Goal: Transaction & Acquisition: Download file/media

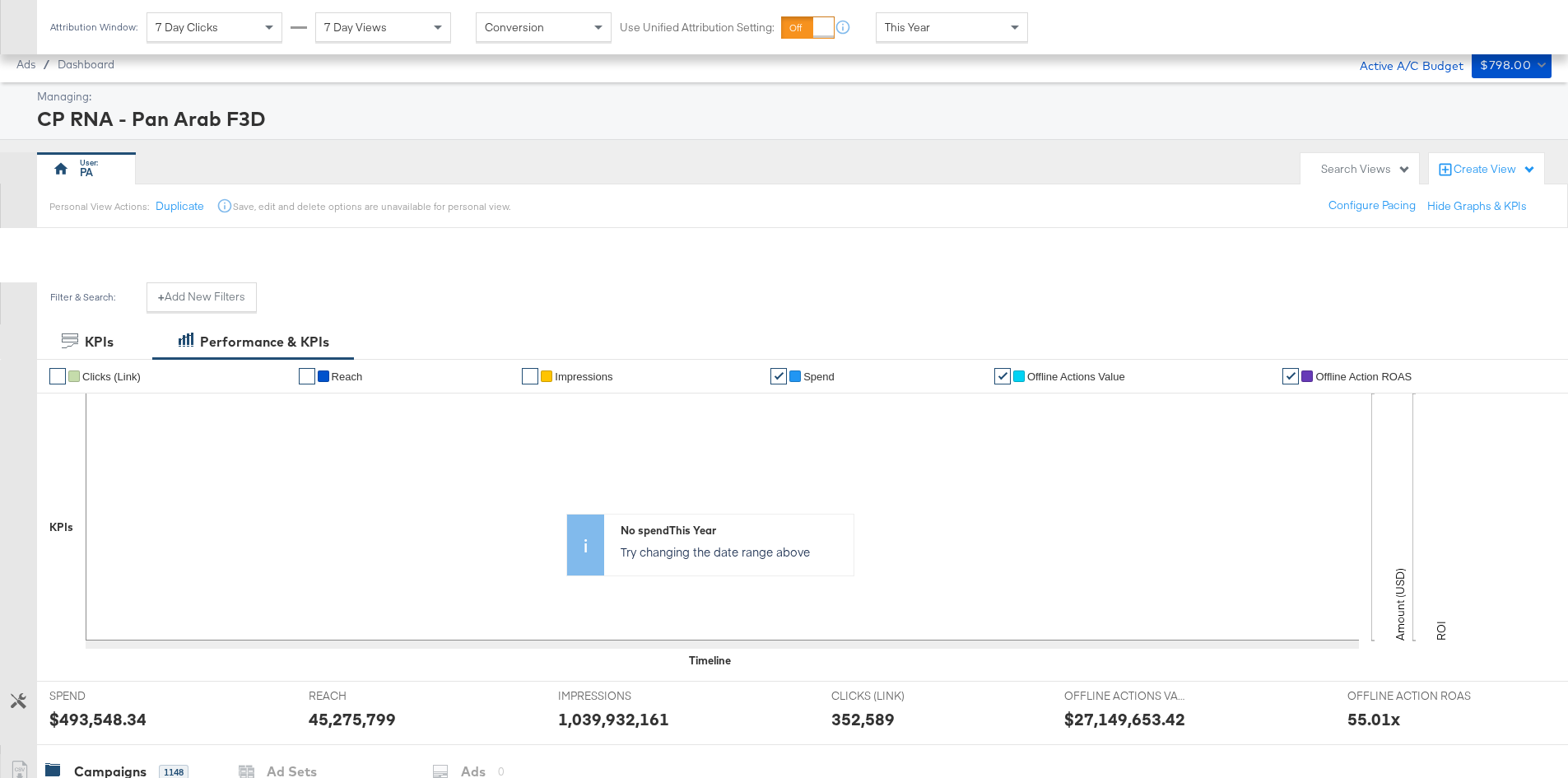
scroll to position [372, 0]
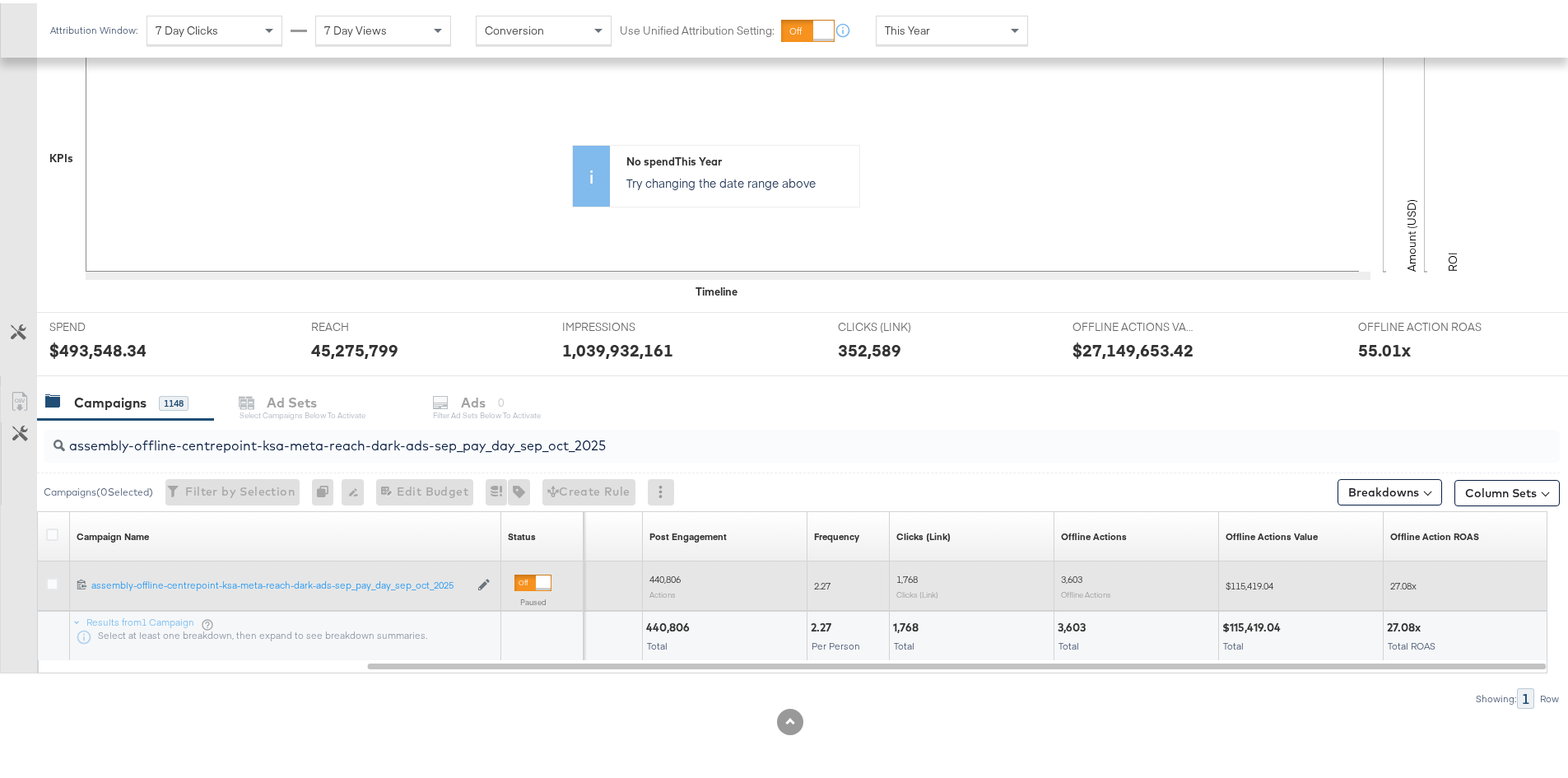
click at [1262, 586] on span "$115,419.04" at bounding box center [1249, 582] width 47 height 13
click at [1262, 586] on span "$115,419.04" at bounding box center [1249, 582] width 47 height 13
copy span "115,419.04"
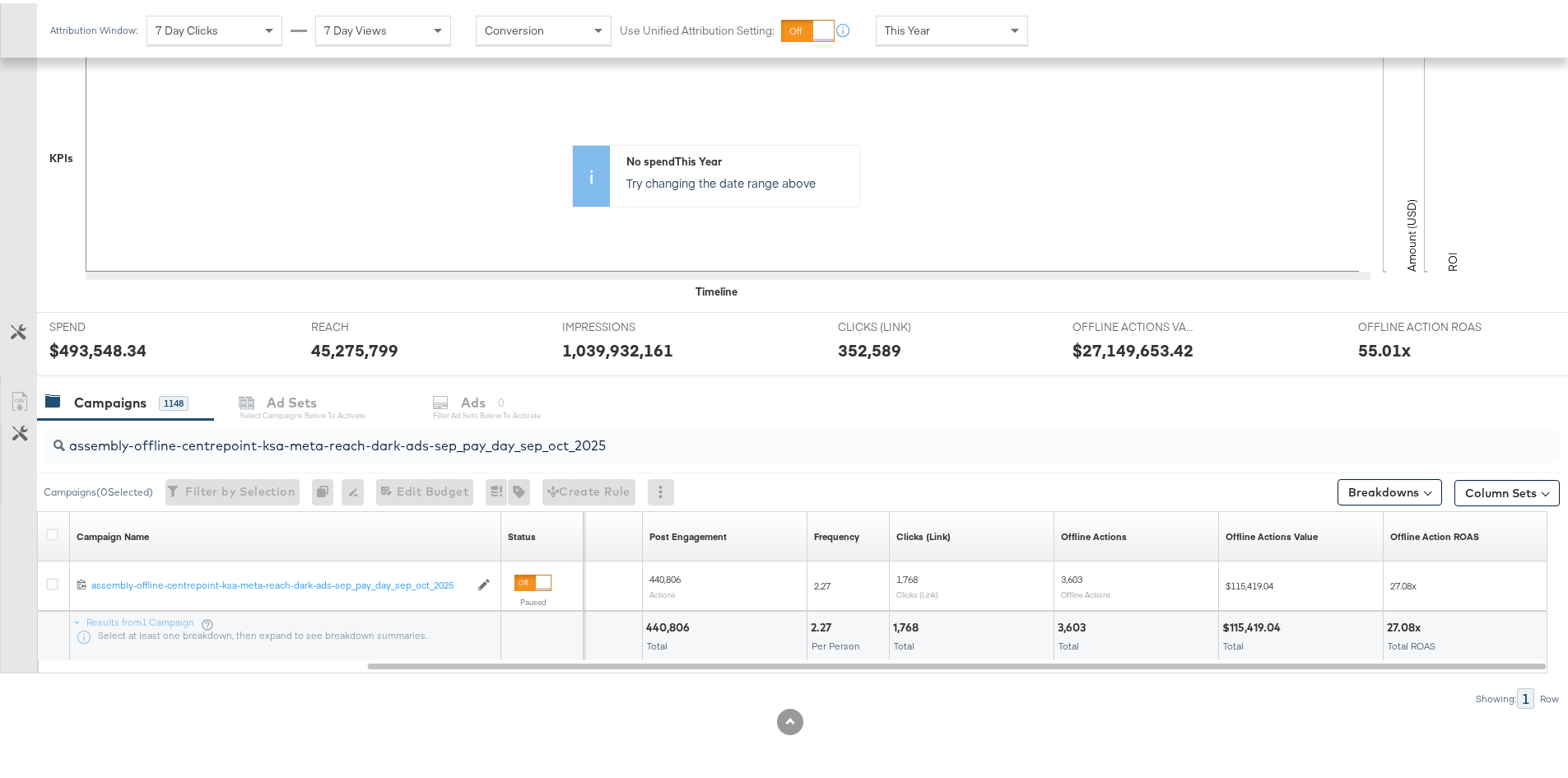
click at [556, 442] on input "assembly-offline-centrepoint-ksa-meta-reach-dark-ads-sep_pay_day_sep_oct_2025" at bounding box center [743, 436] width 1356 height 32
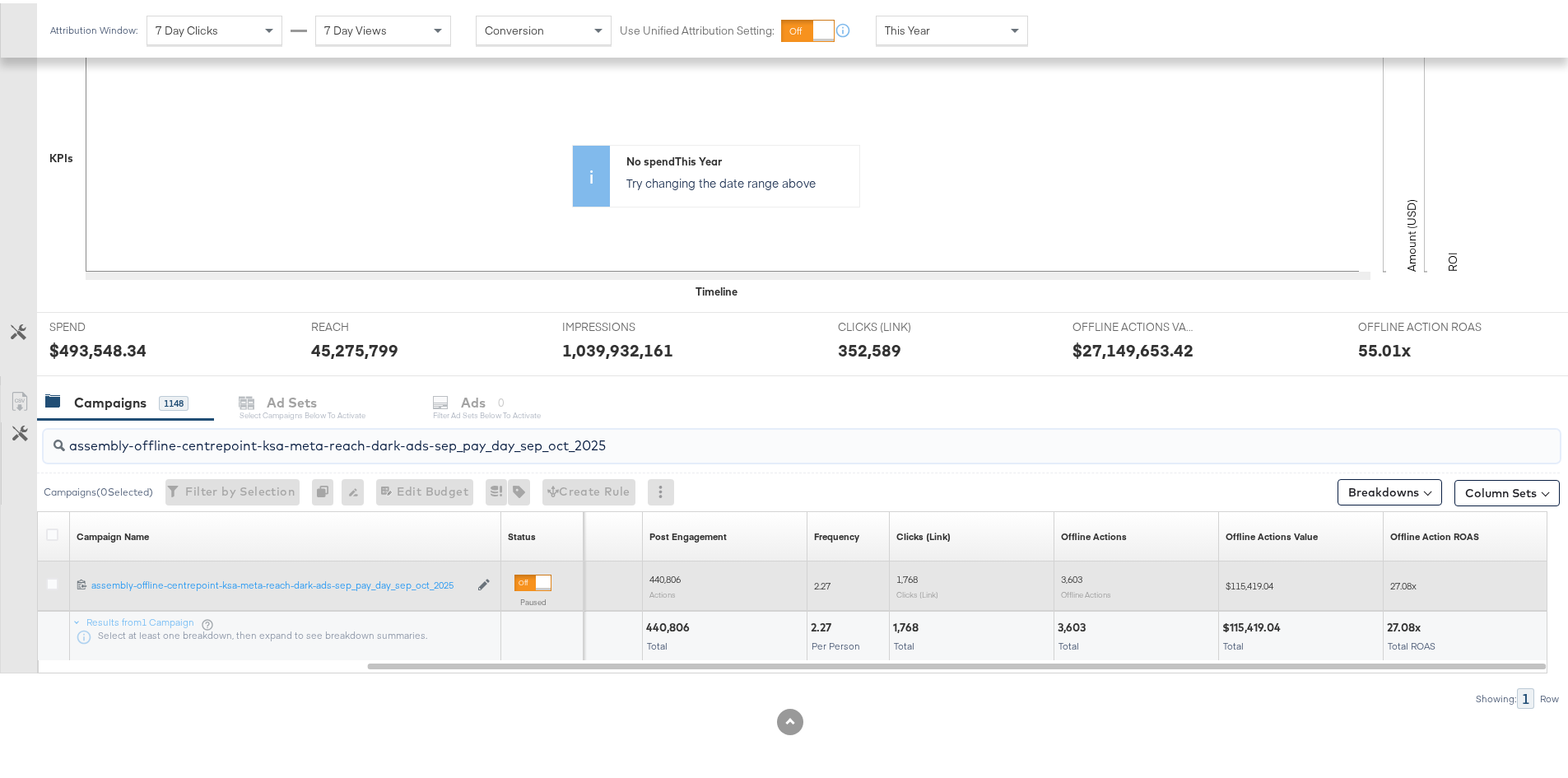
click at [1247, 581] on span "$115,419.04" at bounding box center [1249, 582] width 47 height 13
click at [1247, 581] on span "$115,419.04" at bounding box center [1249, 582] width 47 height 13
copy span "115,419.04"
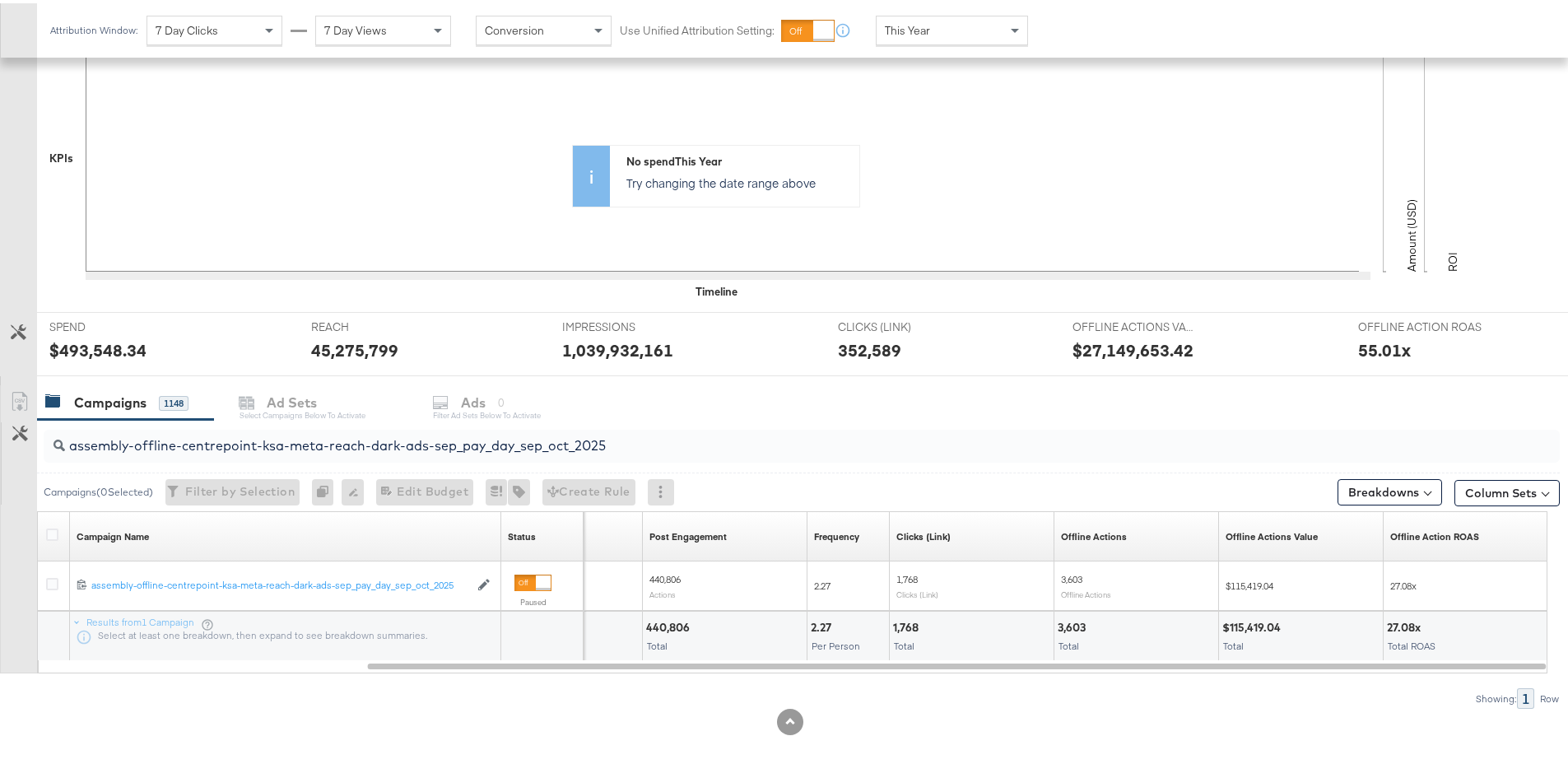
click at [519, 432] on input "assembly-offline-centrepoint-ksa-meta-reach-dark-ads-sep_pay_day_sep_oct_2025" at bounding box center [743, 436] width 1356 height 32
paste input "video-view"
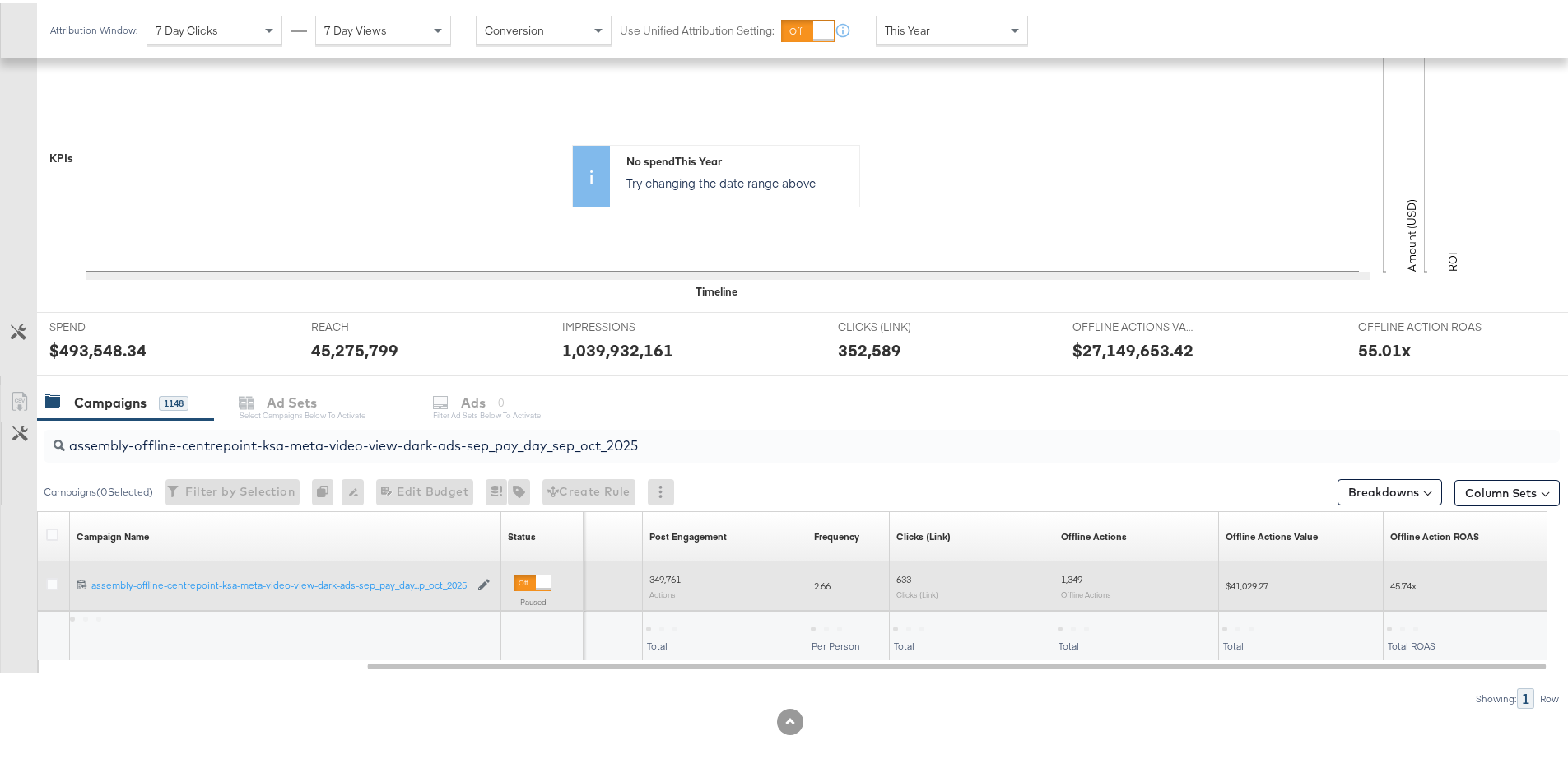
click at [1259, 585] on span "$41,029.27" at bounding box center [1247, 582] width 43 height 13
click at [1259, 584] on span "$41,029.27" at bounding box center [1247, 582] width 43 height 13
copy span "41,029.27"
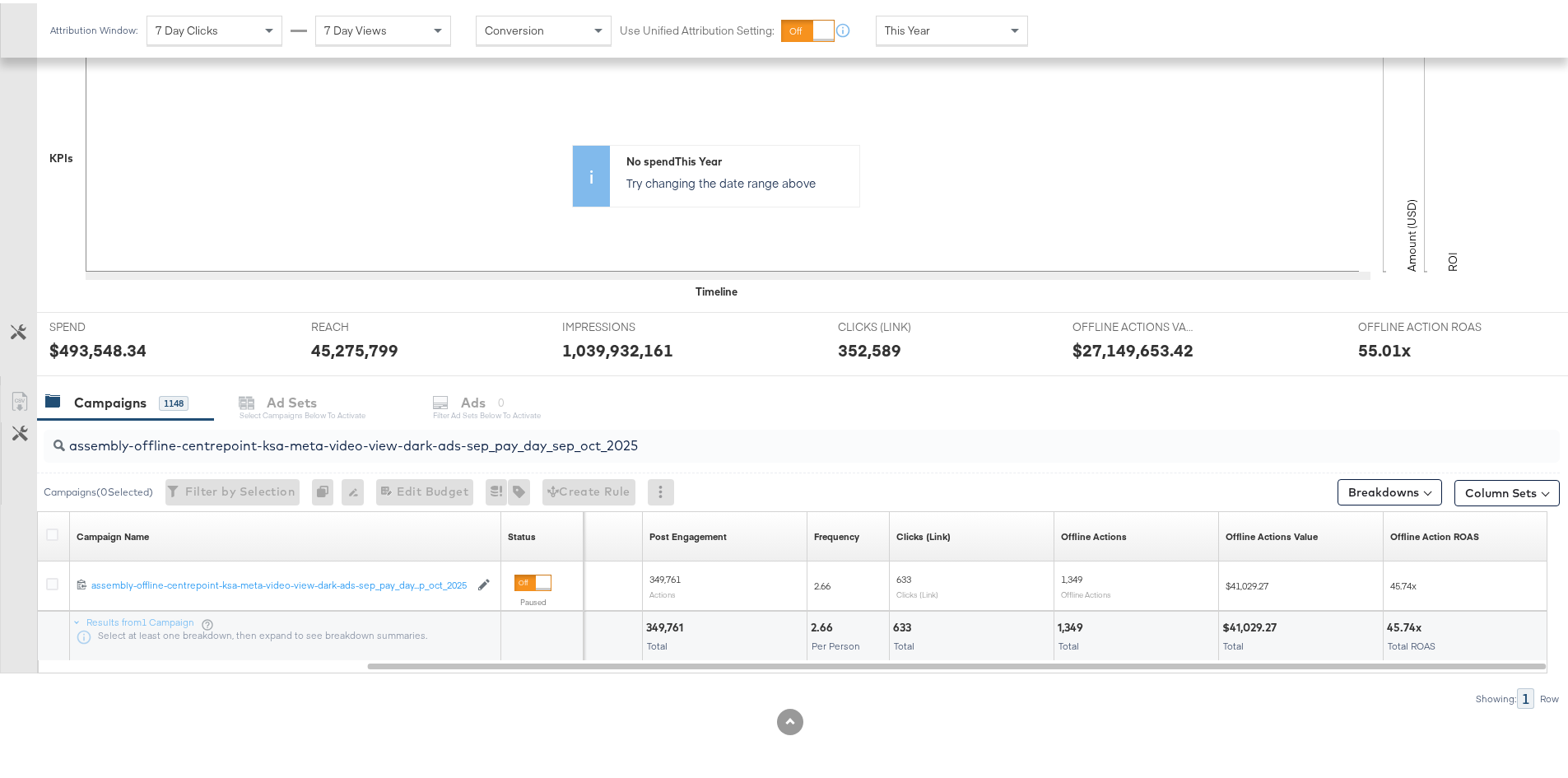
click at [435, 448] on input "assembly-offline-centrepoint-ksa-meta-video-view-dark-ads-sep_pay_day_sep_oct_2…" at bounding box center [743, 436] width 1356 height 32
paste input "uae-meta-reach"
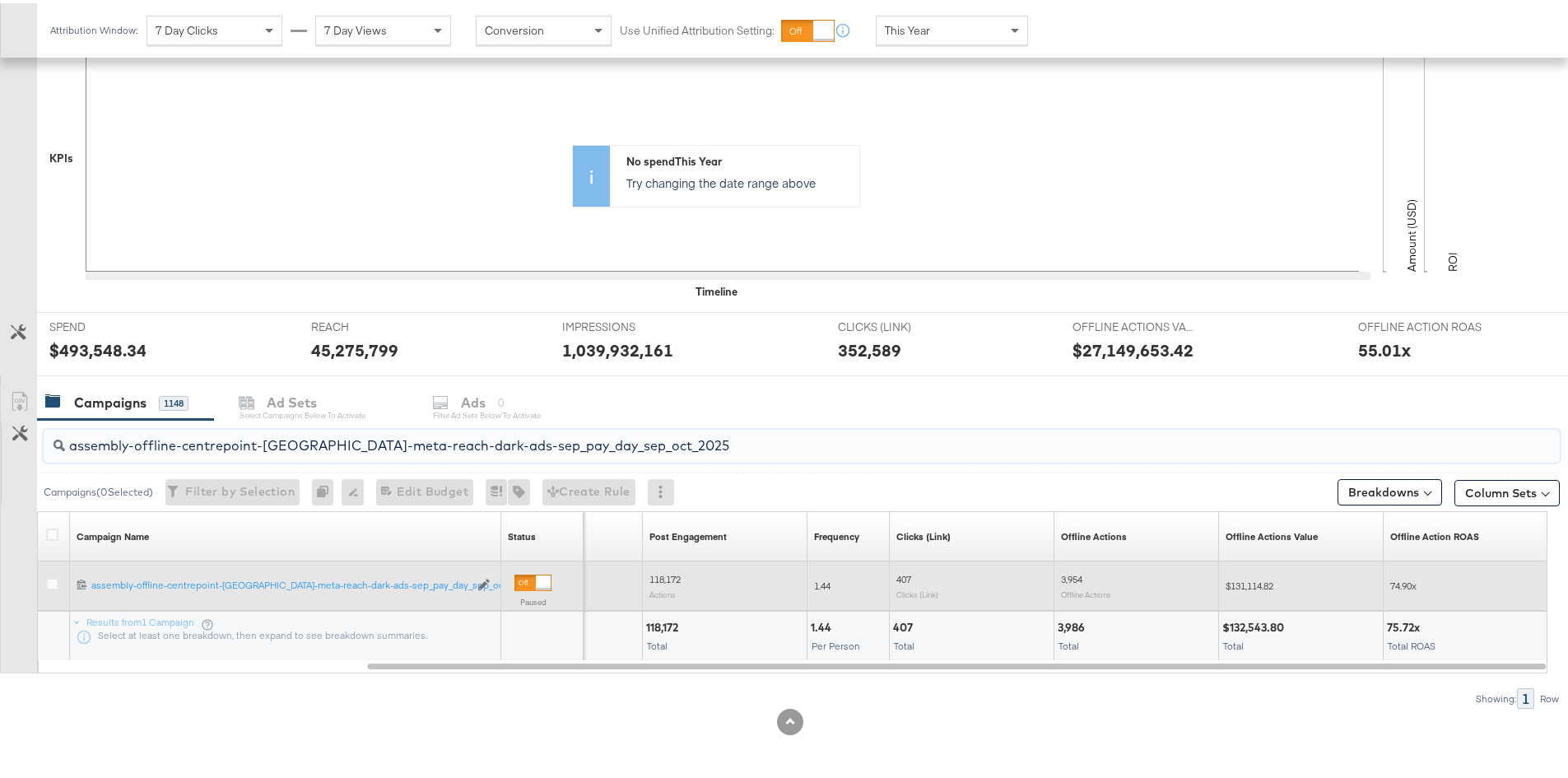
type input "assembly-offline-centrepoint-[GEOGRAPHIC_DATA]-meta-reach-dark-ads-sep_pay_day_…"
click at [1240, 581] on span "$131,114.82" at bounding box center [1249, 582] width 47 height 13
copy span "131,114.82"
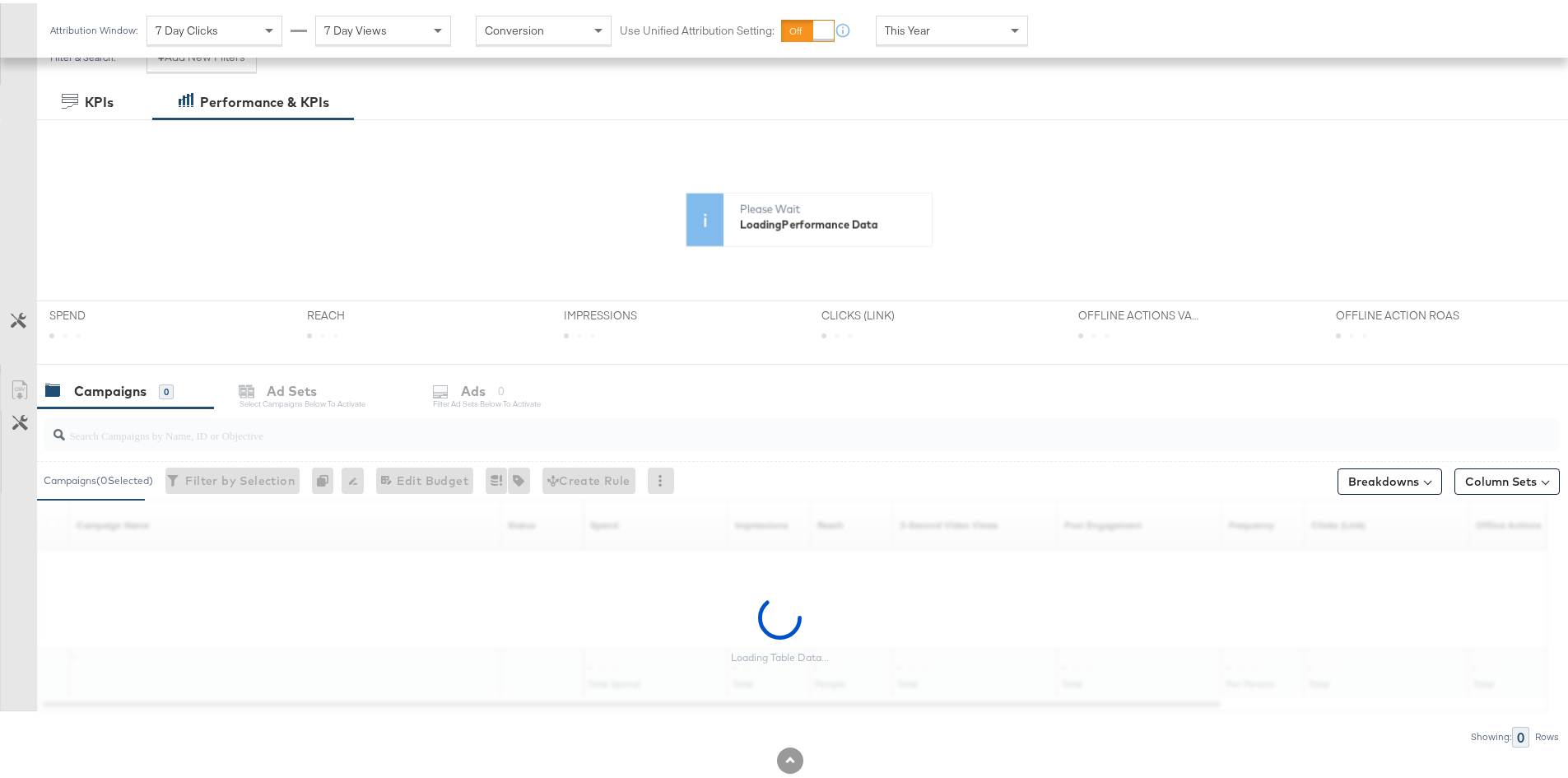
scroll to position [281, 0]
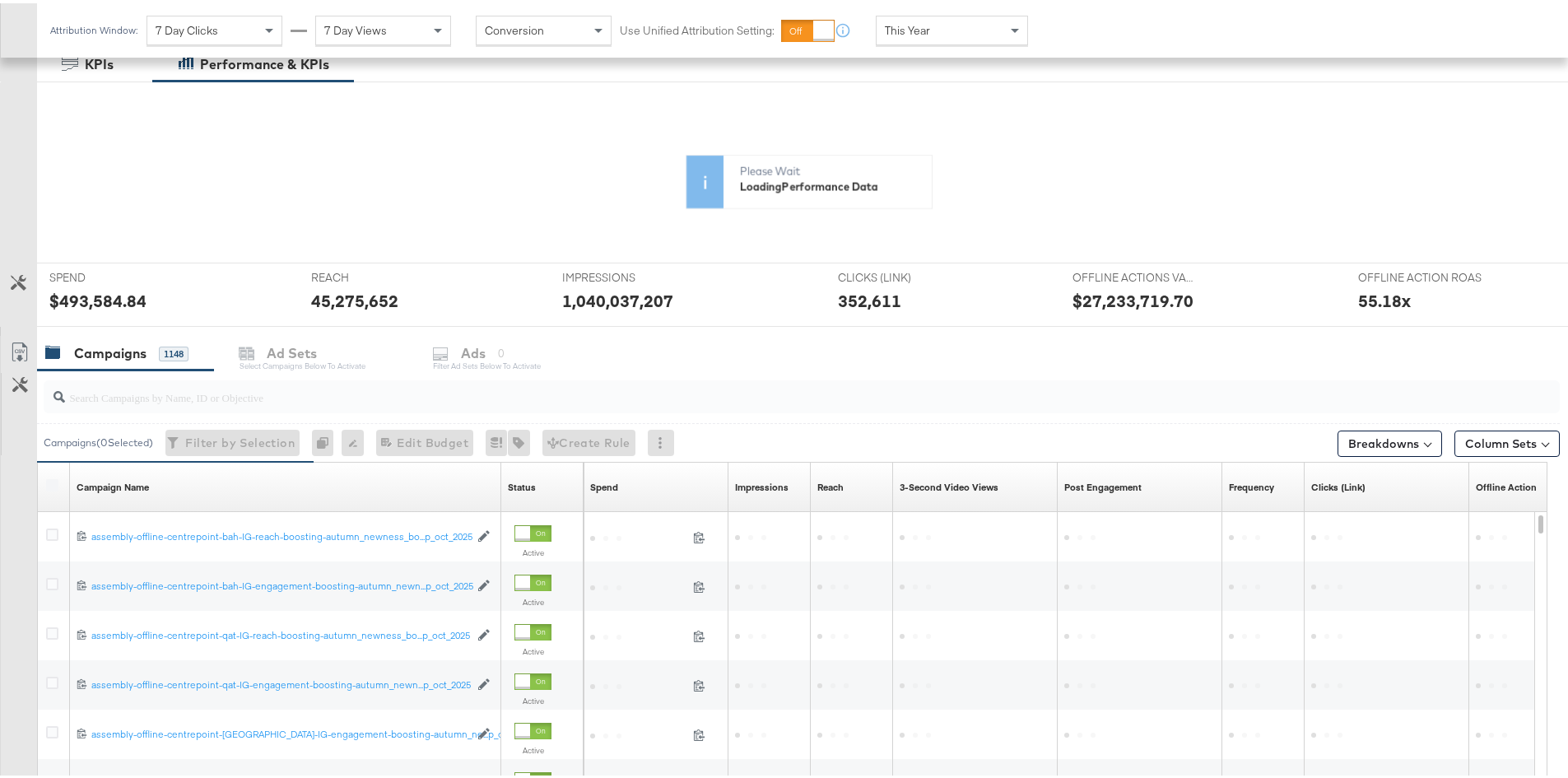
click at [614, 398] on input "search" at bounding box center [743, 387] width 1356 height 32
paste input "assembly-offline-centrepoint-ksa-meta-reach-dark-ads-sep_pay_day_sep_oct_2025"
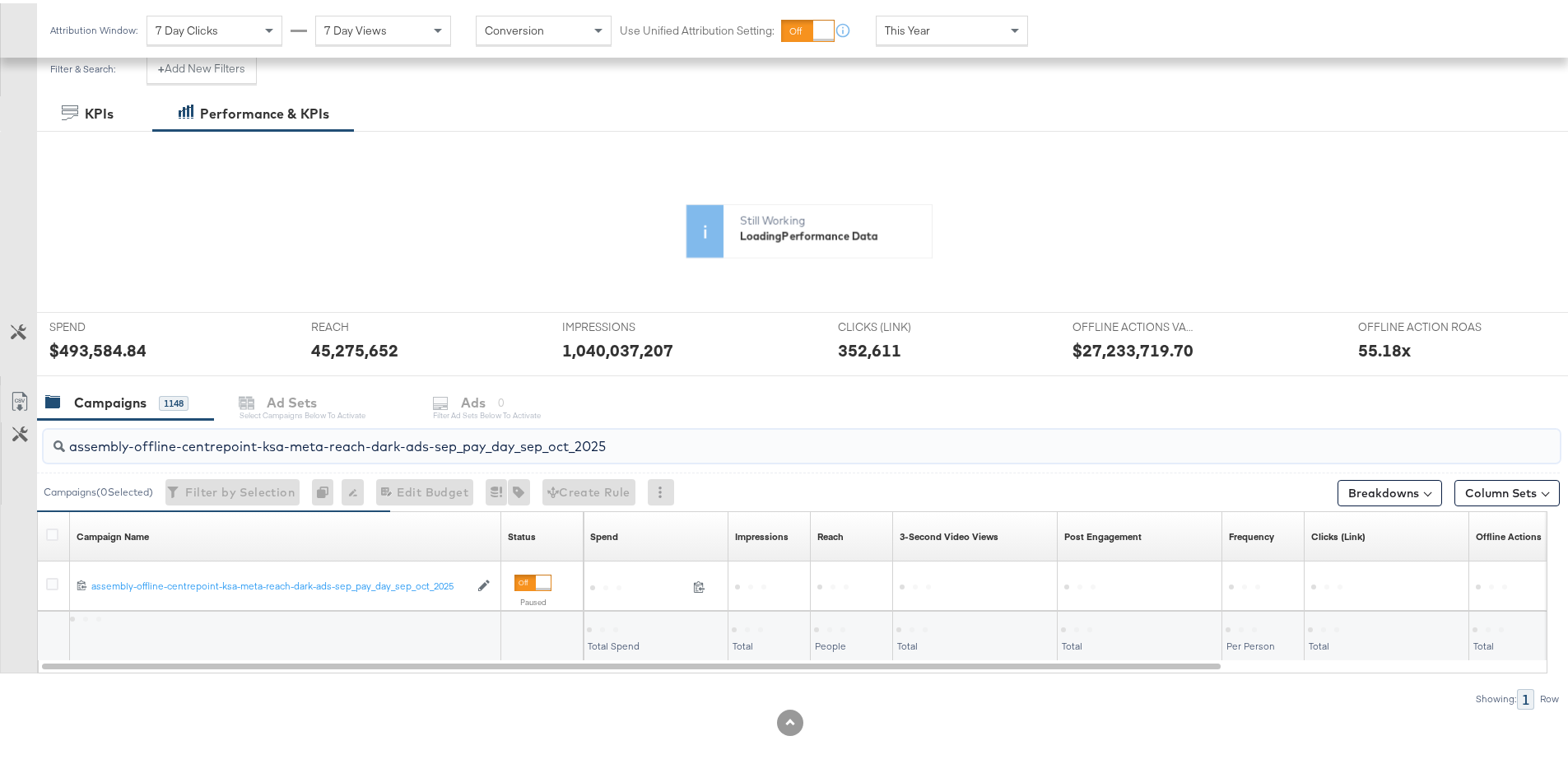
scroll to position [231, 0]
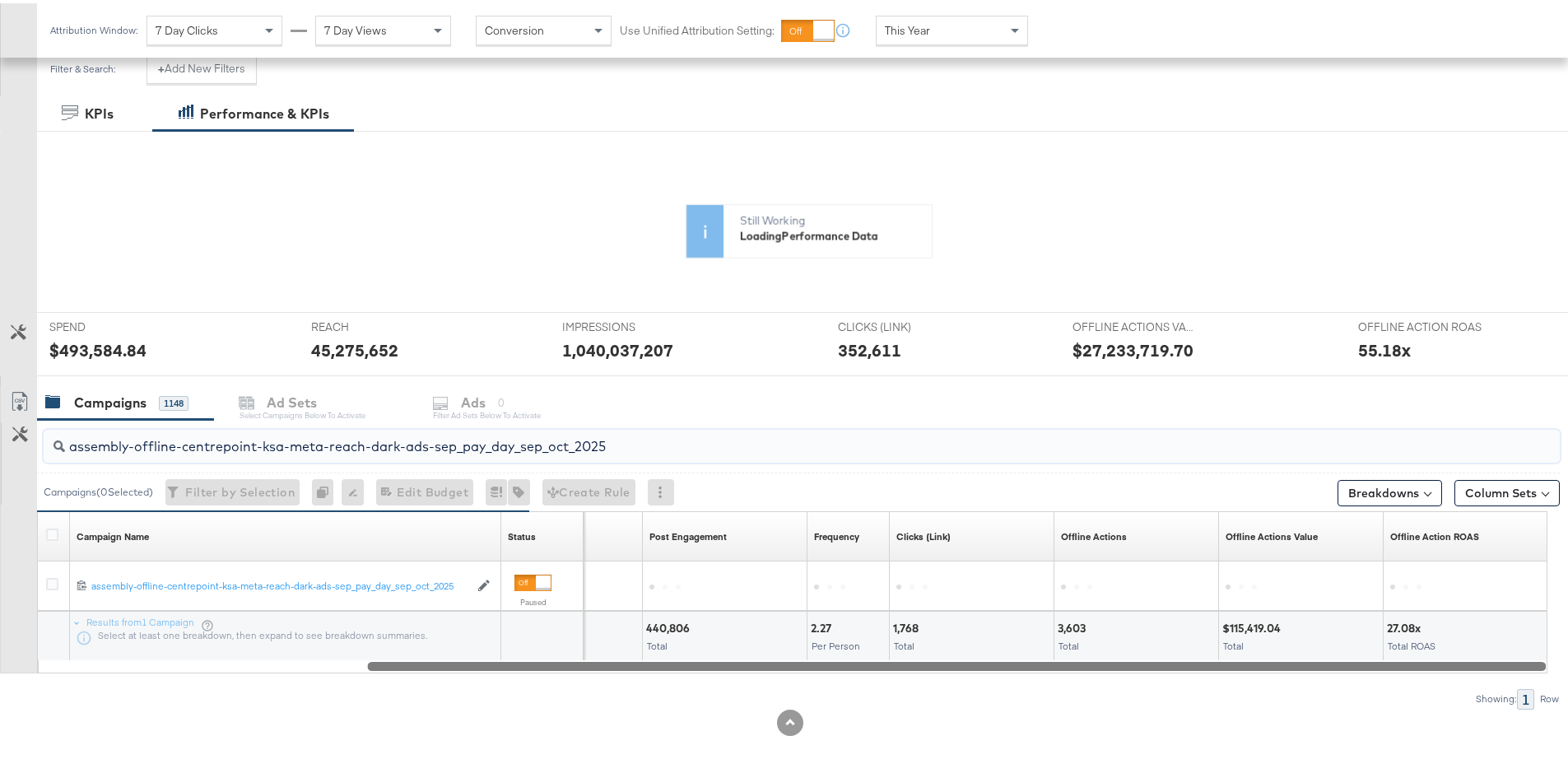
drag, startPoint x: 1187, startPoint y: 661, endPoint x: 1570, endPoint y: 697, distance: 384.7
click at [1570, 547] on html "Ads Ads Dashboard Main dashboard for Media Buying. New Campaign Create a new ca…" at bounding box center [790, 158] width 1581 height 778
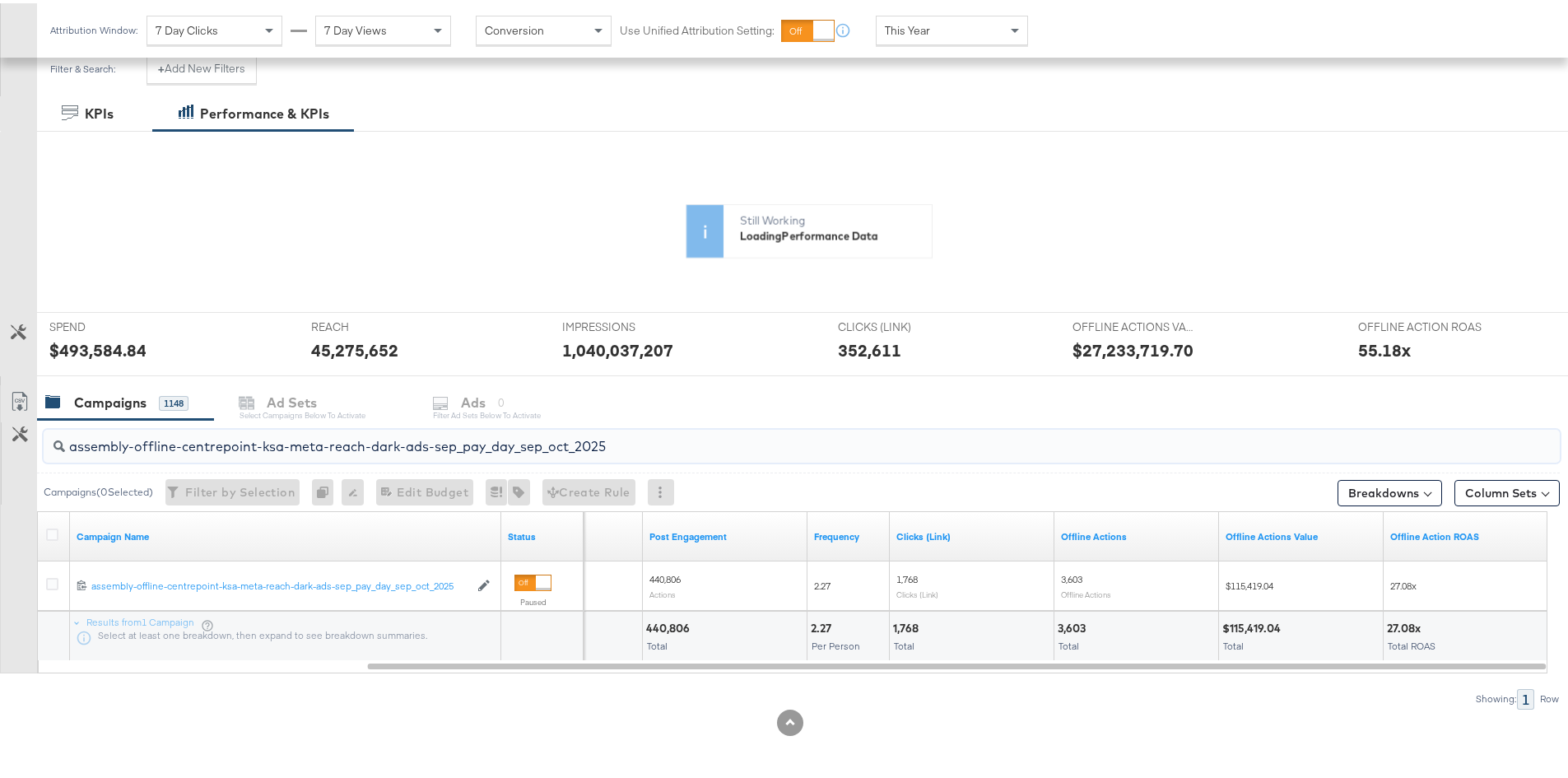
click at [953, 441] on input "assembly-offline-centrepoint-ksa-meta-reach-dark-ads-sep_pay_day_sep_oct_2025" at bounding box center [743, 436] width 1356 height 32
paste input "video-view"
paste input "uae-meta-reach"
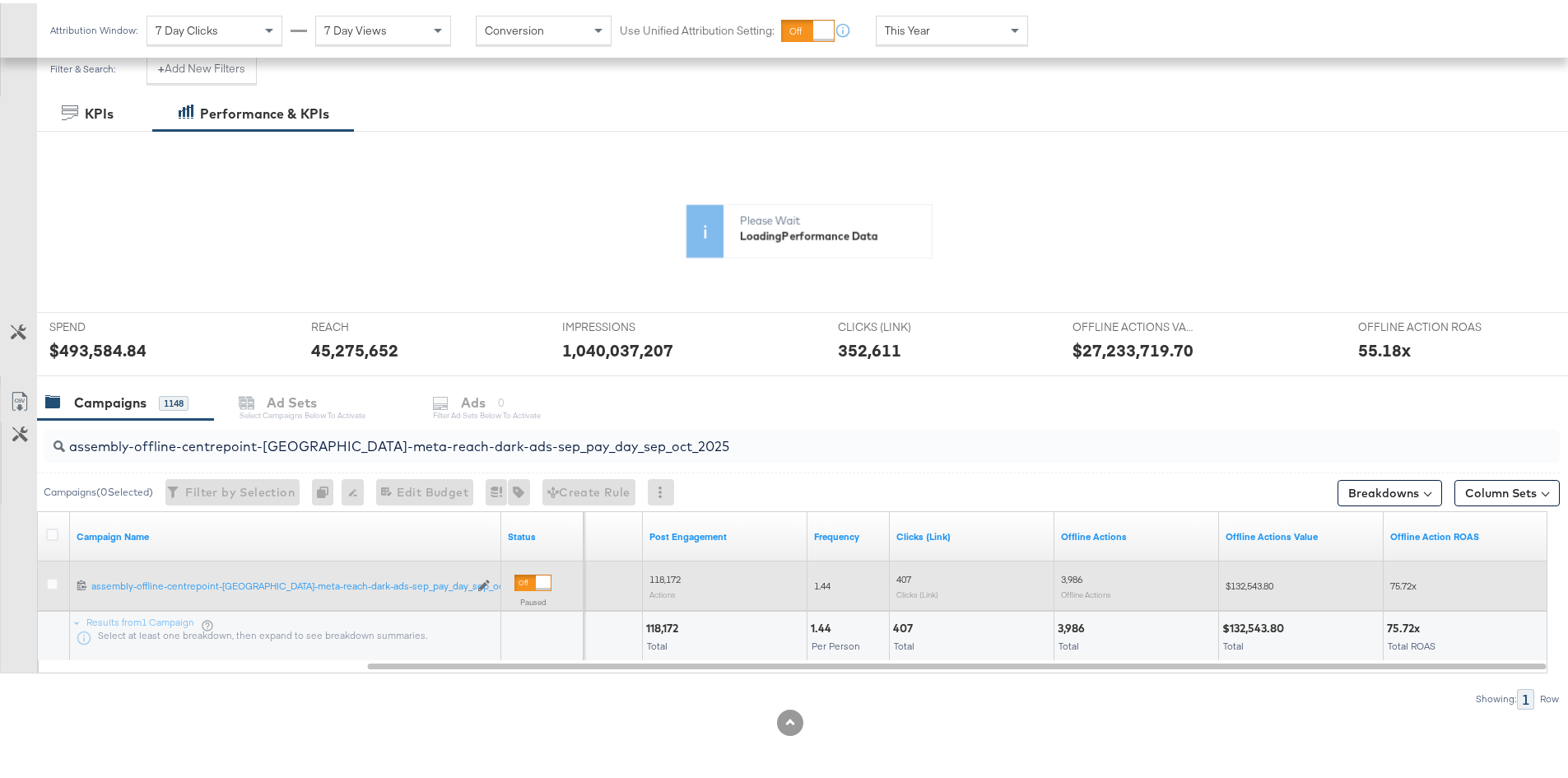
click at [1258, 581] on span "$132,543.80" at bounding box center [1249, 582] width 47 height 13
copy span "132,543.80"
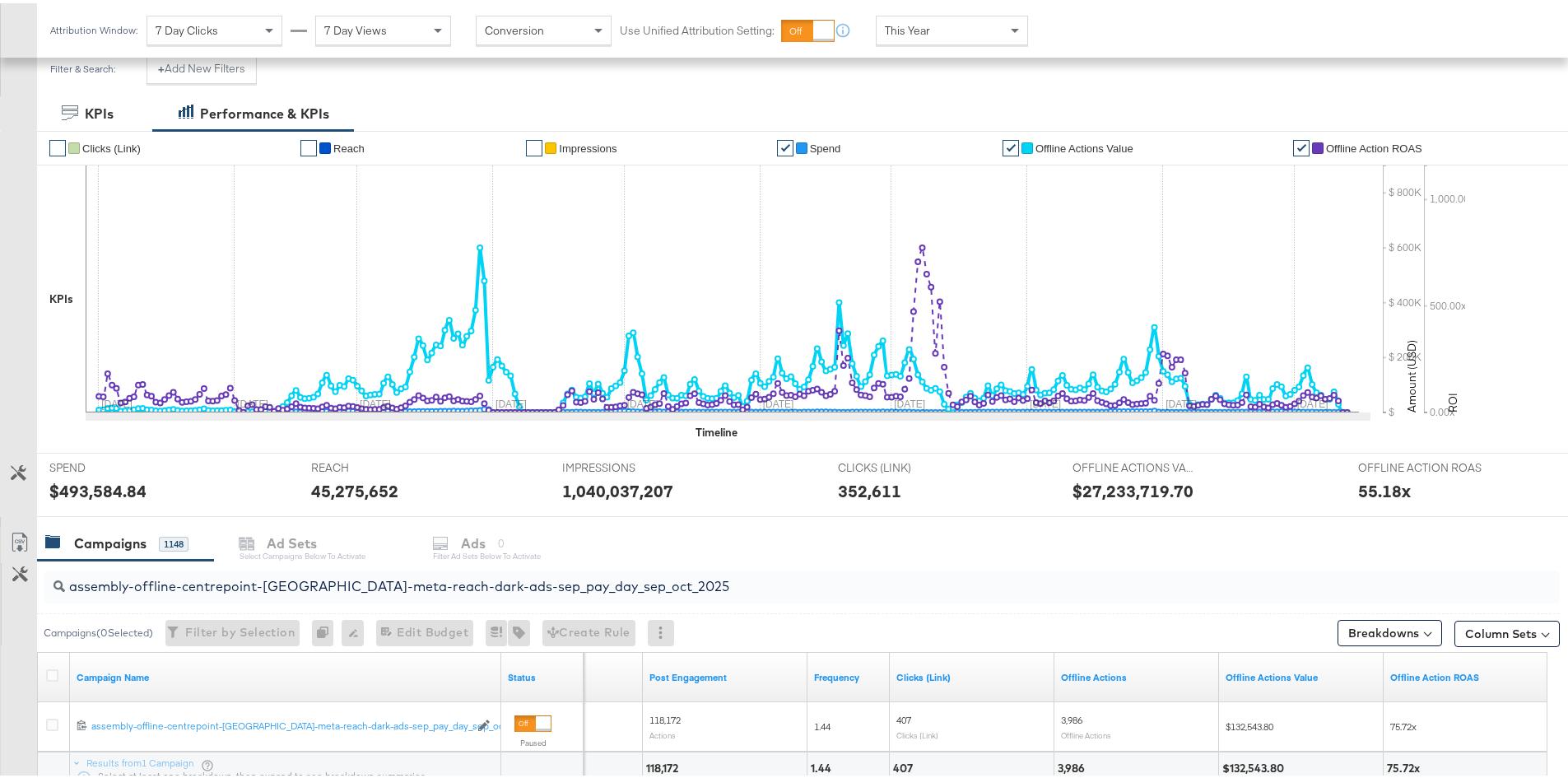
click at [671, 586] on input "assembly-offline-centrepoint-[GEOGRAPHIC_DATA]-meta-reach-dark-ads-sep_pay_day_…" at bounding box center [743, 576] width 1356 height 32
paste input "kwt"
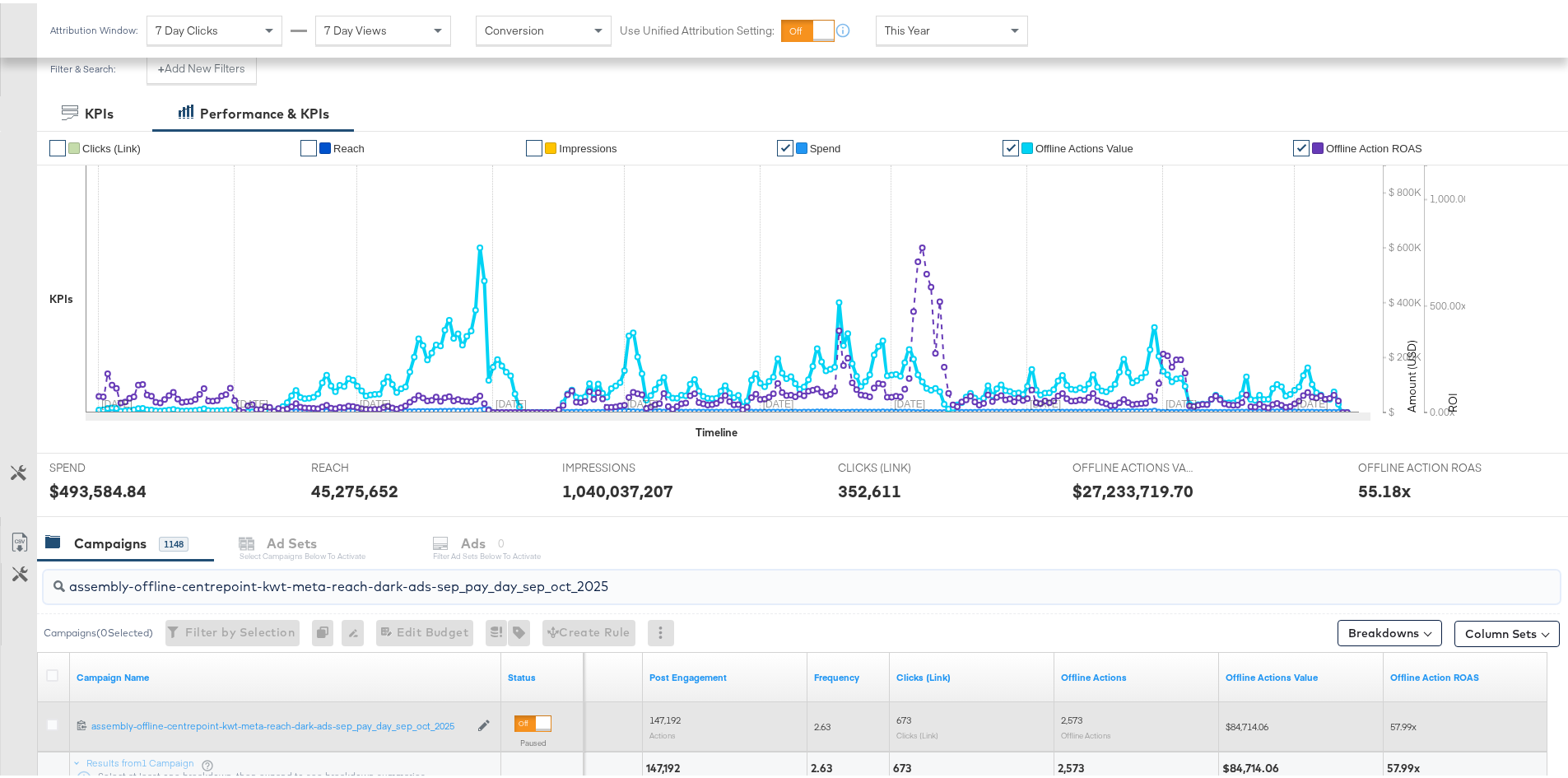
click at [1254, 720] on span "$84,714.06" at bounding box center [1247, 723] width 43 height 13
copy span "84,714.06"
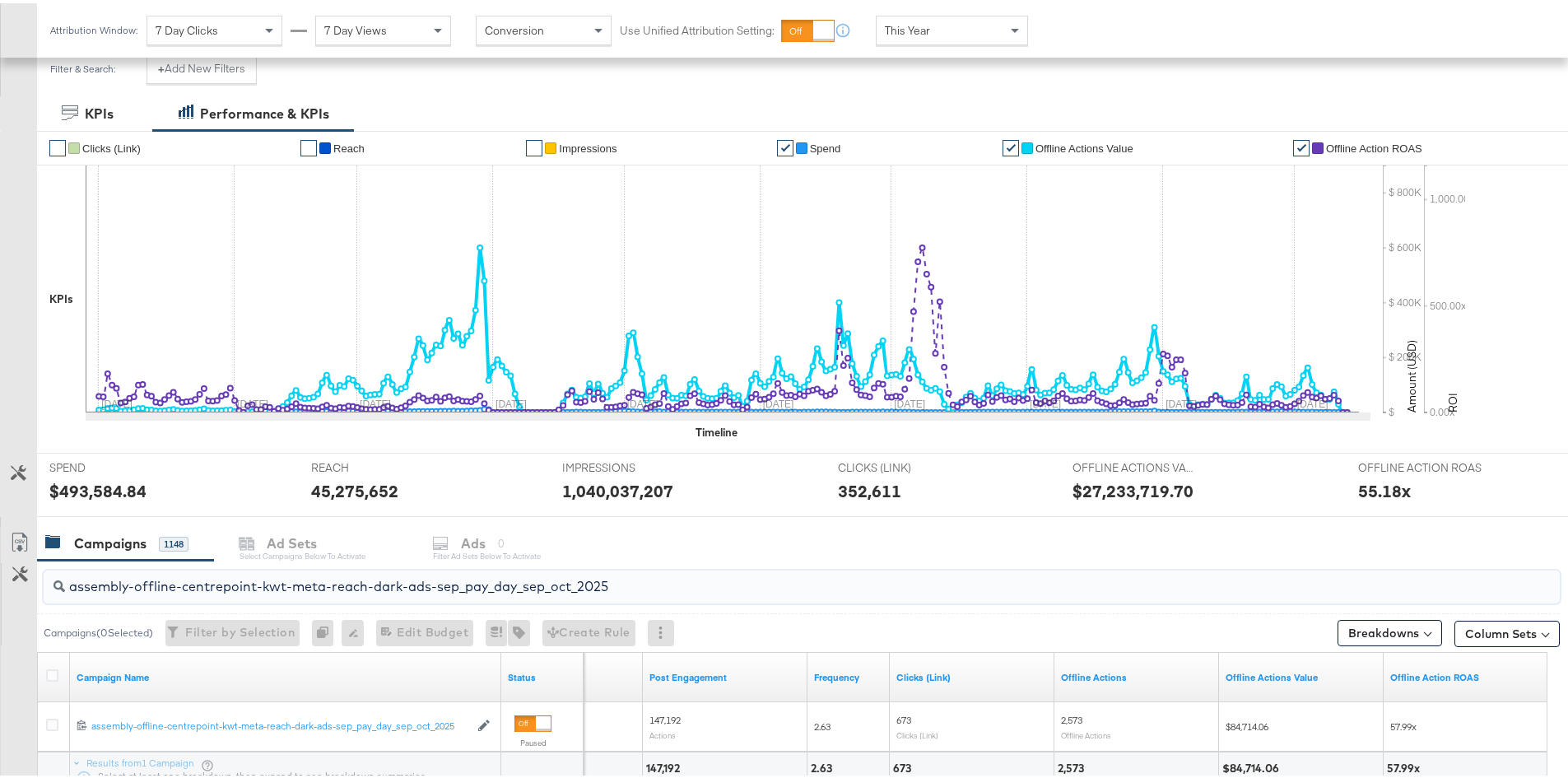
click at [687, 581] on input "assembly-offline-centrepoint-kwt-meta-reach-dark-ads-sep_pay_day_sep_oct_2025" at bounding box center [743, 576] width 1356 height 32
paste input "bah"
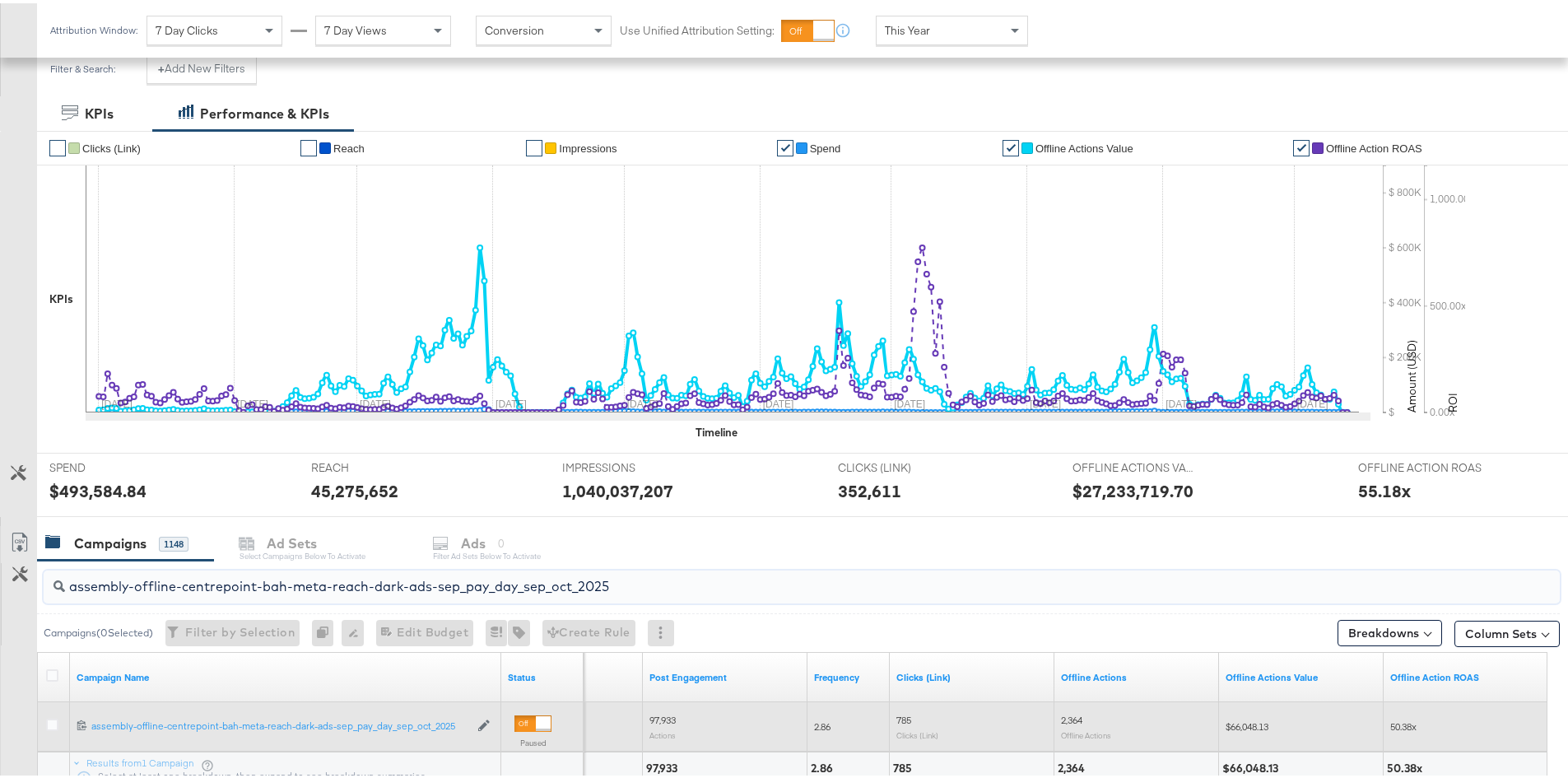
click at [1262, 725] on span "$66,048.13" at bounding box center [1247, 723] width 43 height 13
copy span "66,048.13"
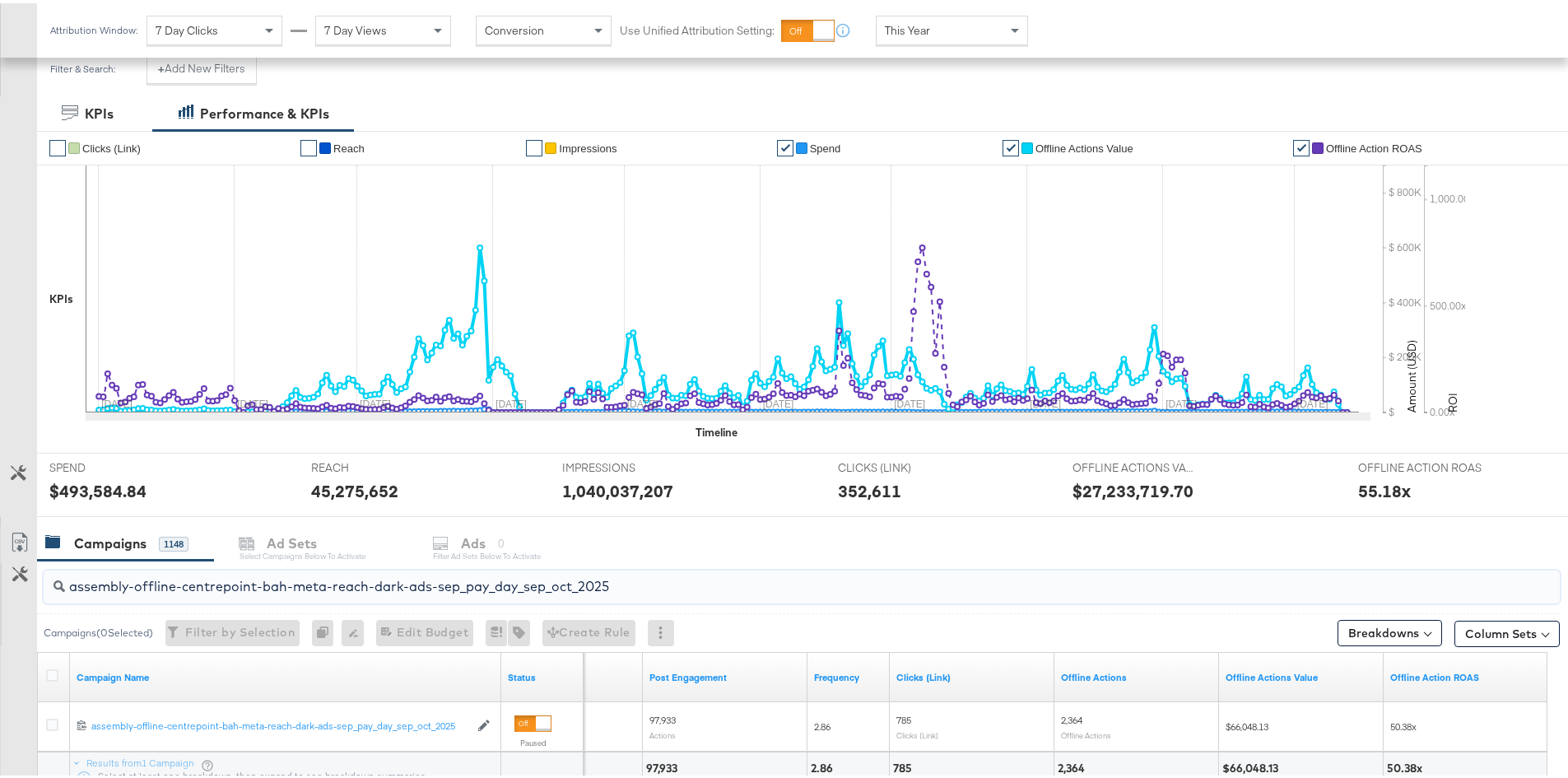
click at [626, 581] on input "assembly-offline-centrepoint-bah-meta-reach-dark-ads-sep_pay_day_sep_oct_2025" at bounding box center [743, 576] width 1356 height 32
paste input "qat-all"
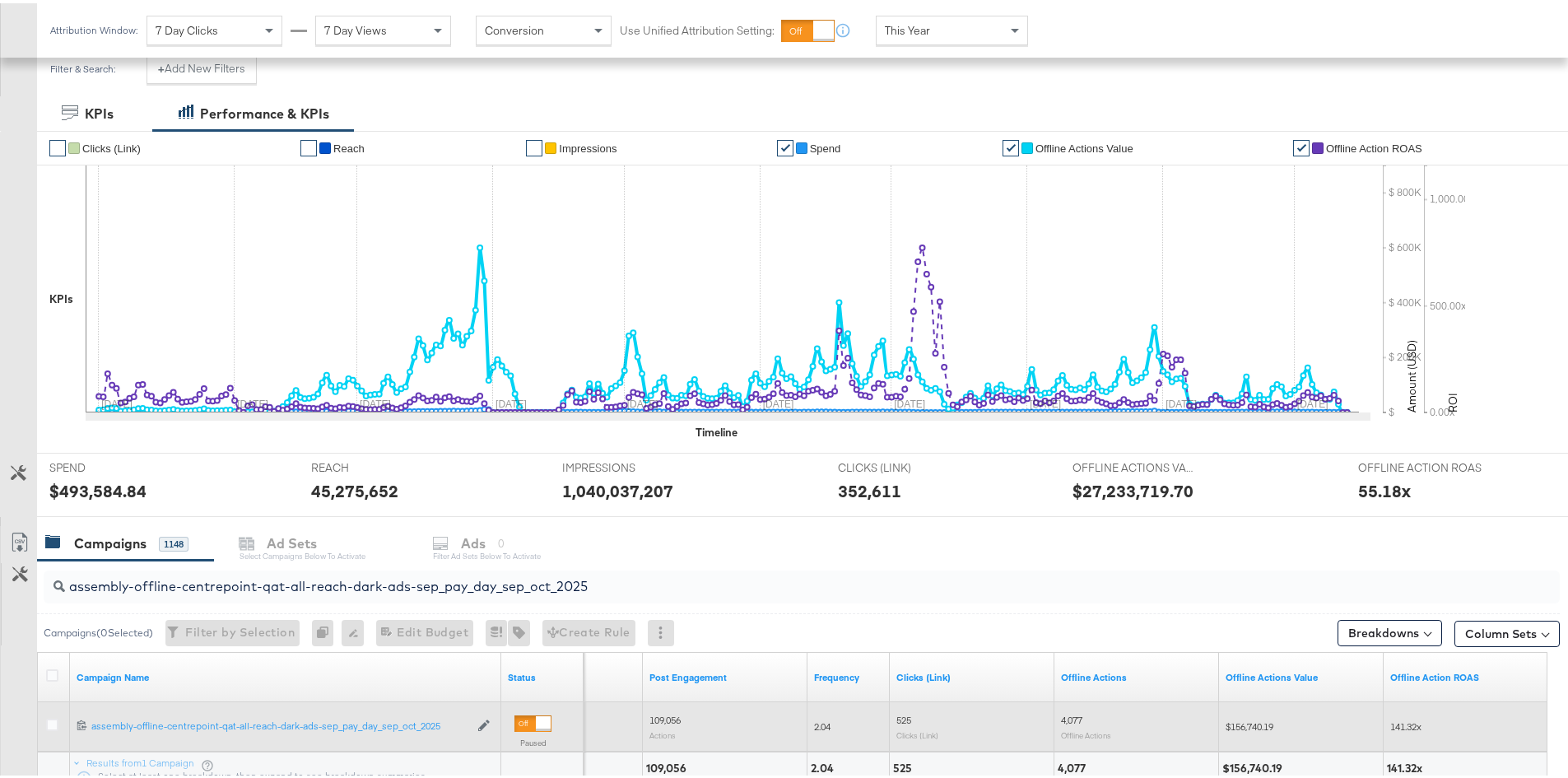
click at [1248, 723] on span "$156,740.19" at bounding box center [1249, 723] width 47 height 13
copy span "156,740.19"
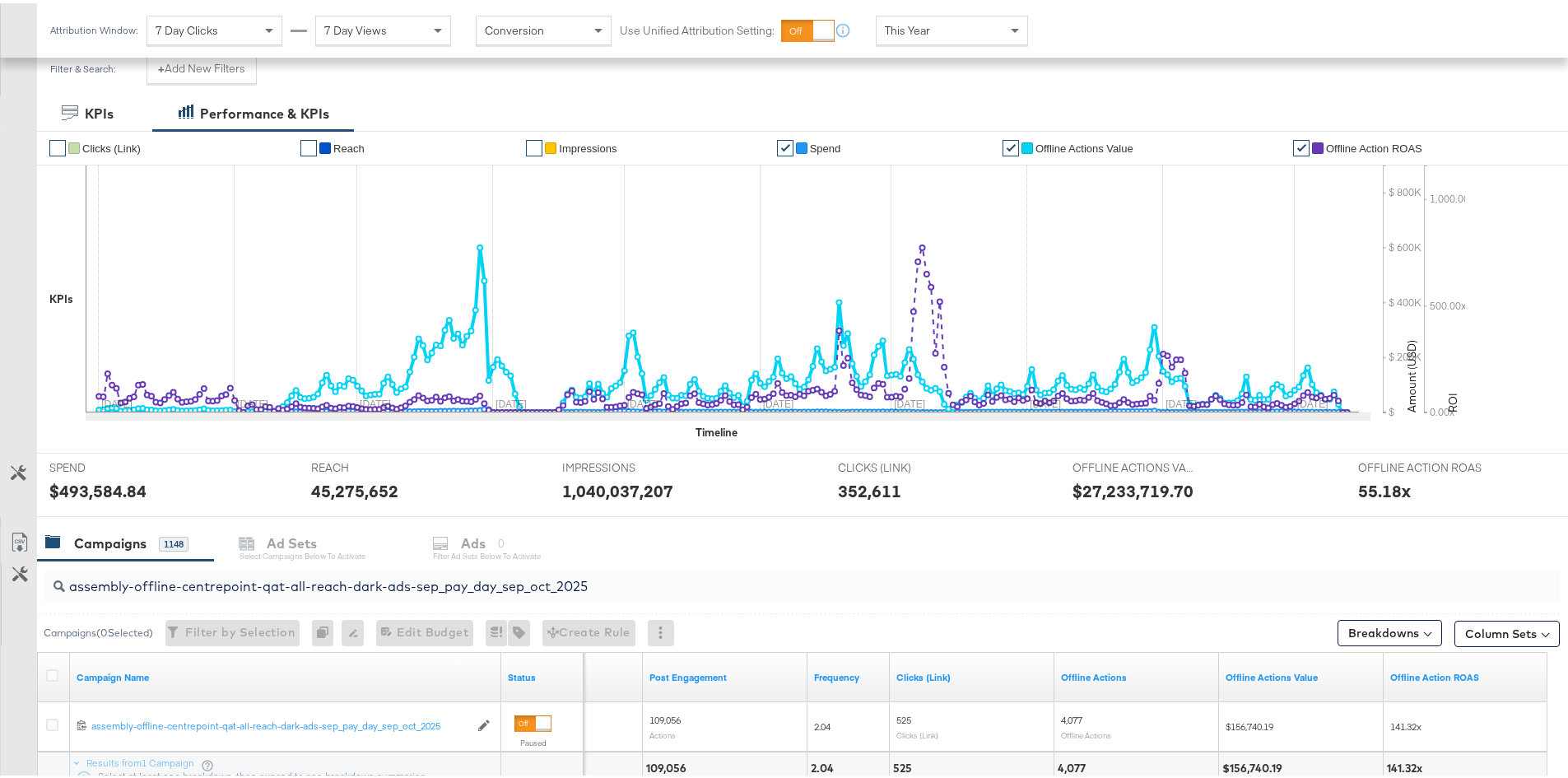
click at [603, 587] on input "assembly-offline-centrepoint-qat-all-reach-dark-ads-sep_pay_day_sep_oct_2025" at bounding box center [743, 576] width 1356 height 32
paste input "oman-meta"
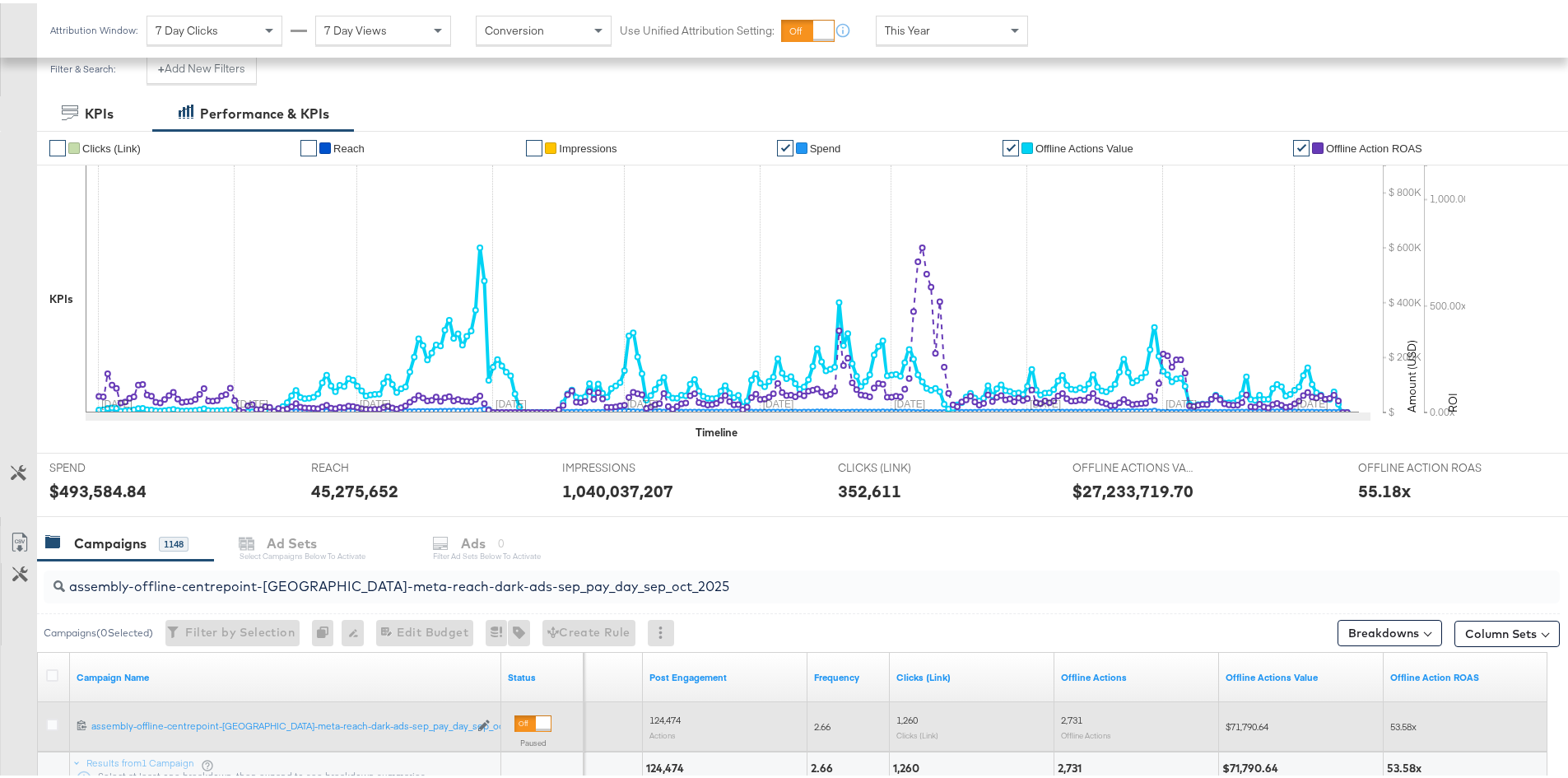
click at [1252, 723] on span "$71,790.64" at bounding box center [1247, 723] width 43 height 13
copy span "71,790.64"
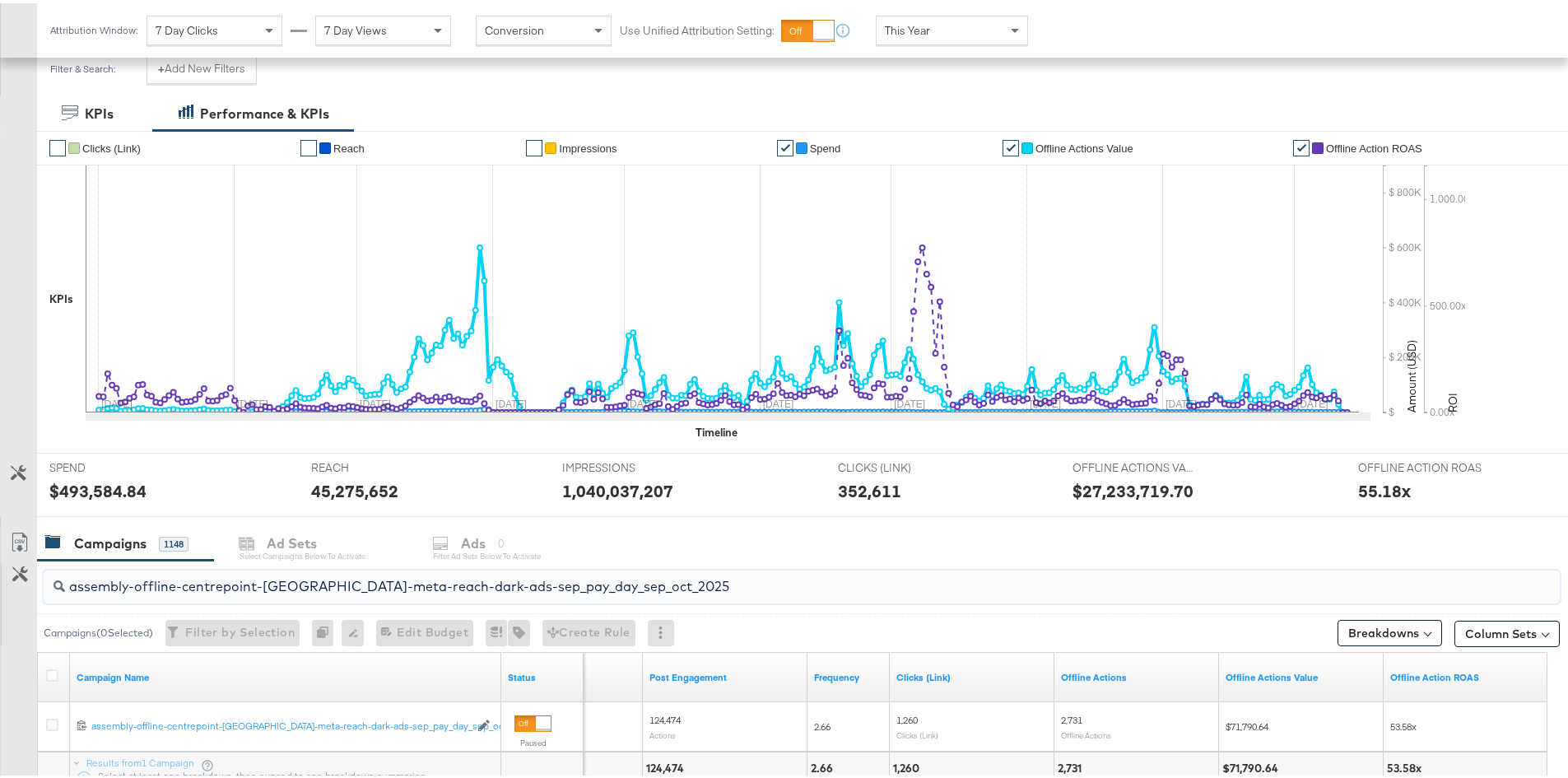
click at [214, 587] on input "assembly-offline-centrepoint-oman-meta-reach-dark-ads-sep_pay_day_sep_oct_2025" at bounding box center [743, 576] width 1356 height 32
paste input "search"
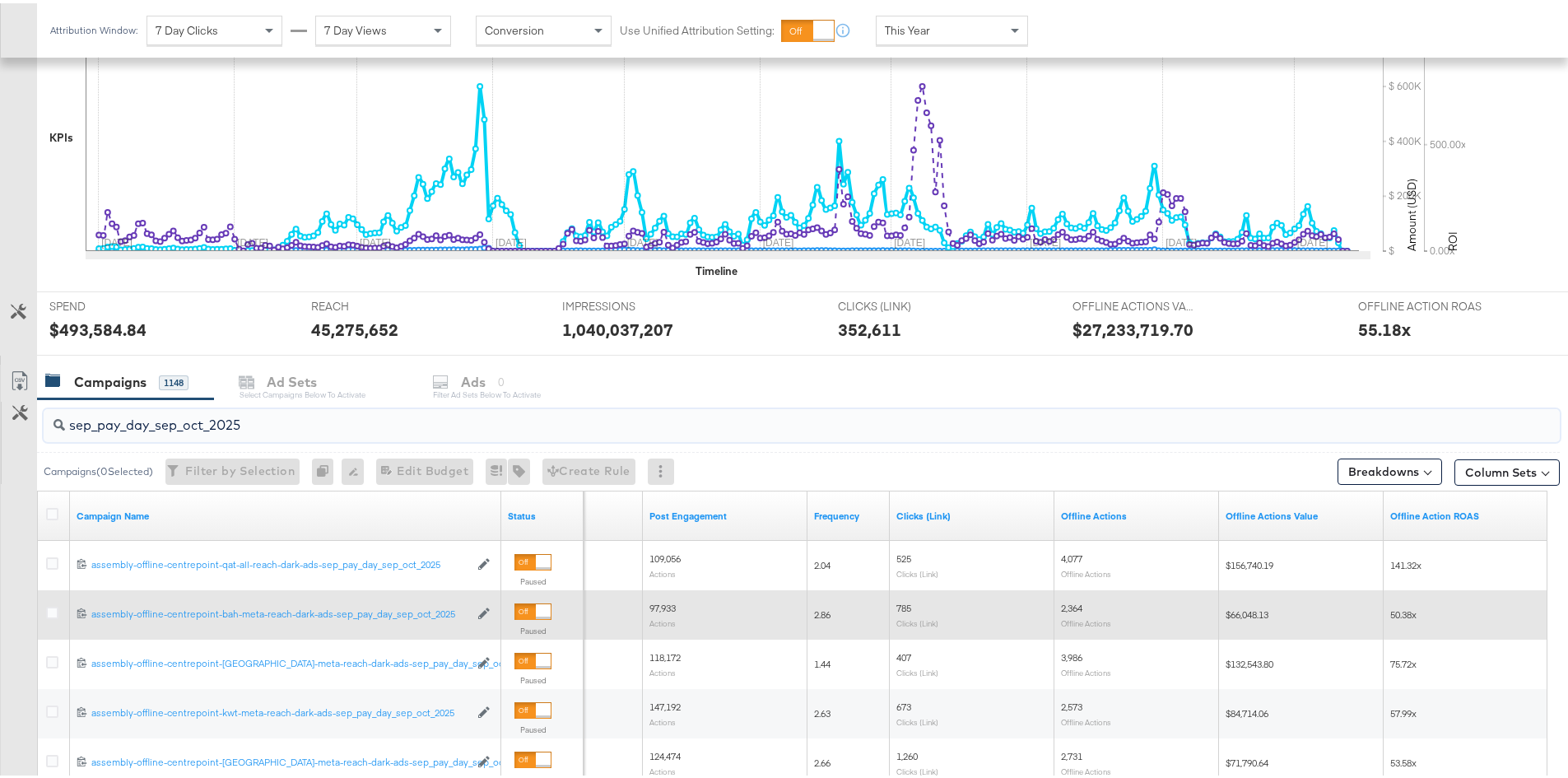
scroll to position [396, 0]
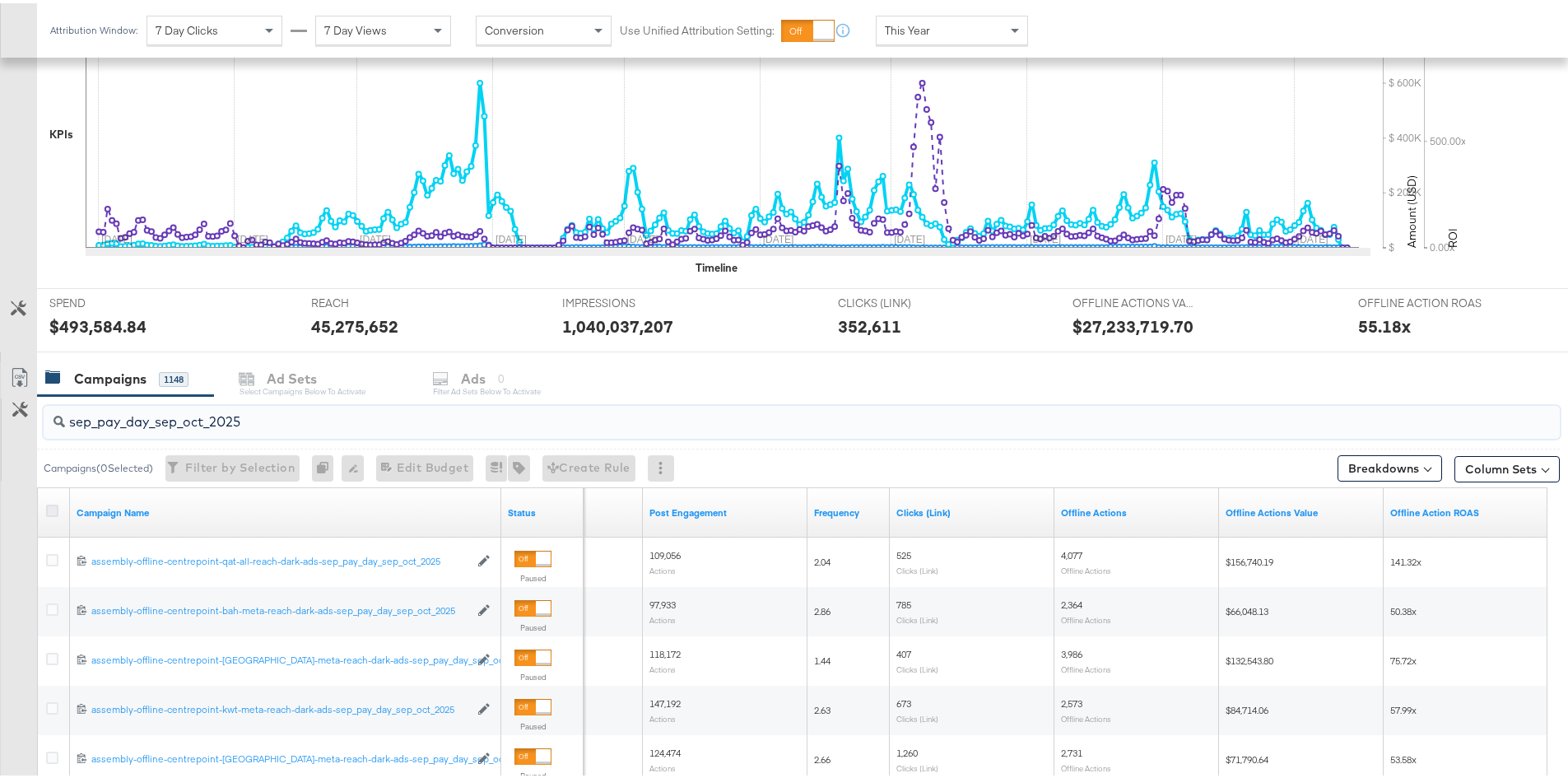
type input "sep_pay_day_sep_oct_2025"
click at [52, 507] on icon at bounding box center [52, 508] width 13 height 13
click at [0, 0] on input "checkbox" at bounding box center [0, 0] width 0 height 0
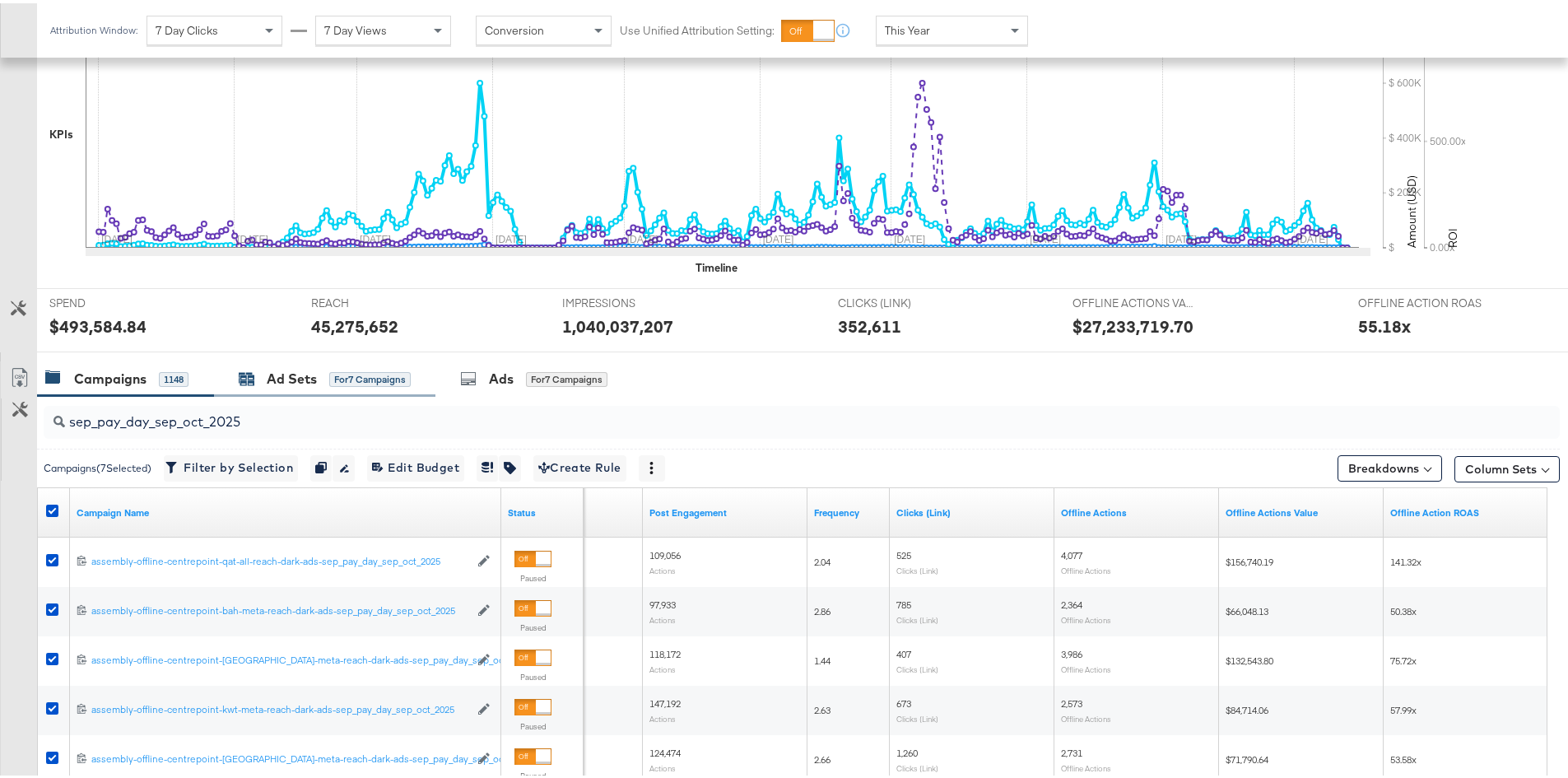
click at [306, 370] on div "Ad Sets" at bounding box center [292, 375] width 50 height 19
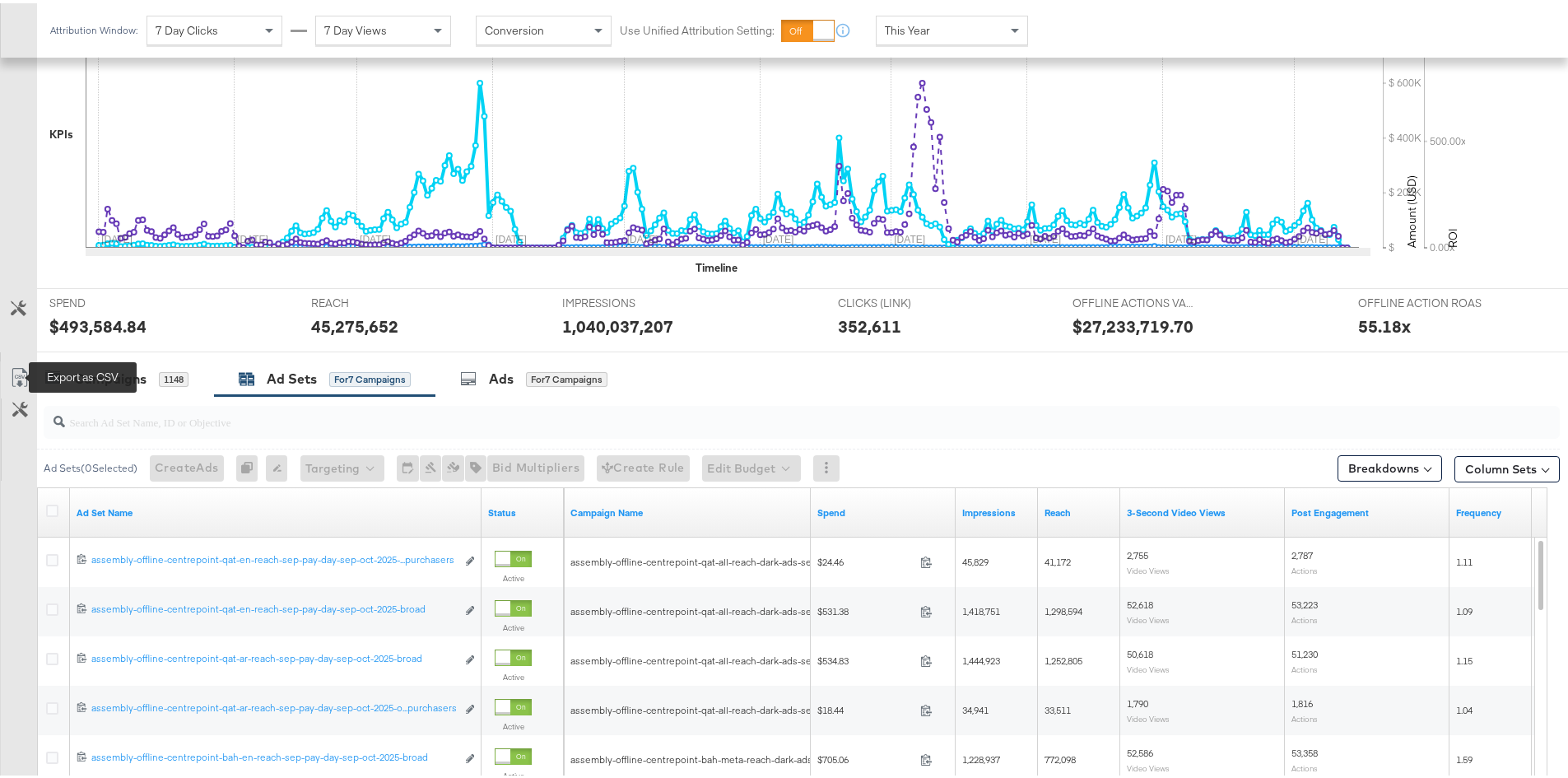
click at [22, 378] on icon at bounding box center [19, 374] width 19 height 19
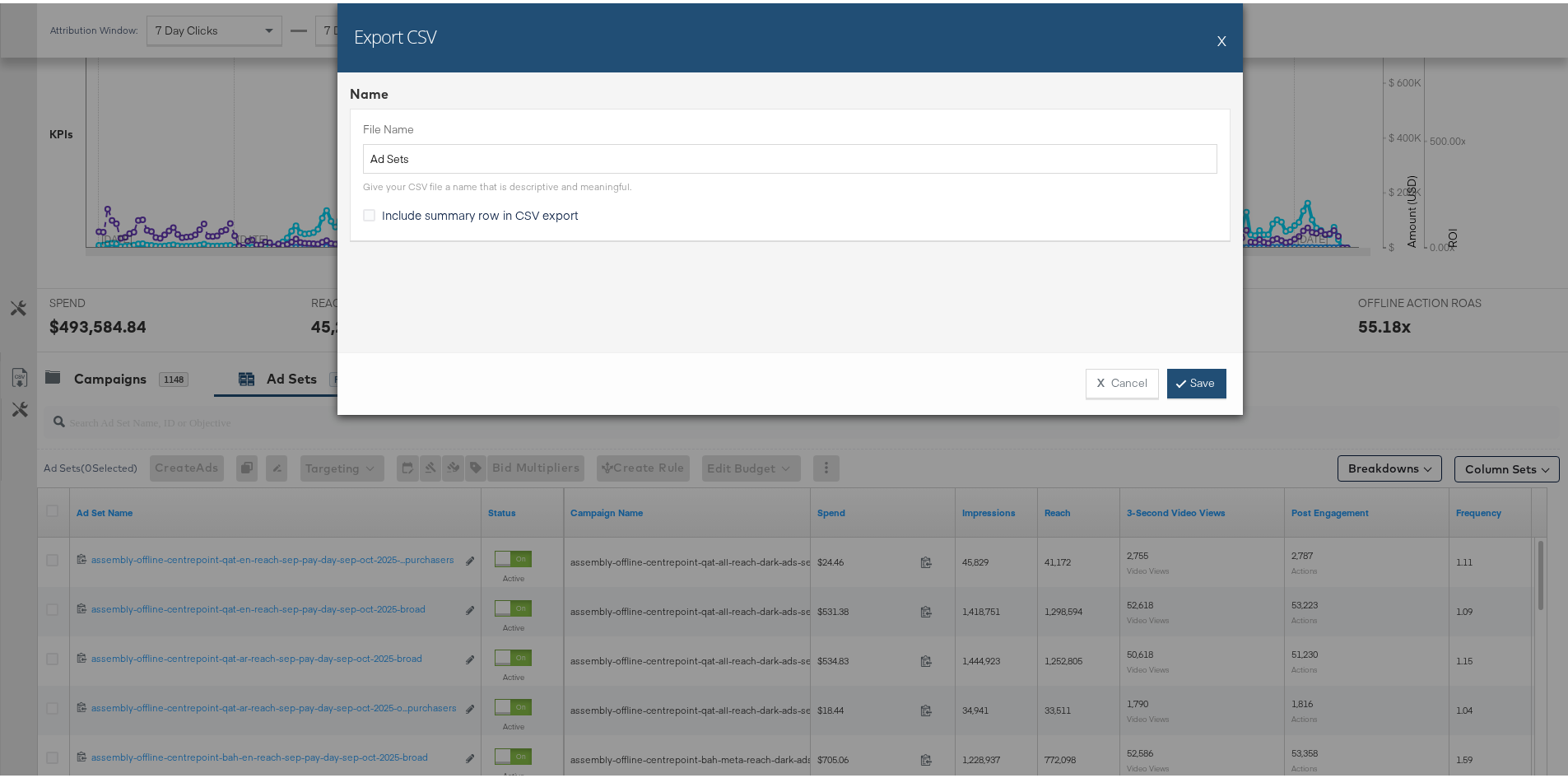
click at [1212, 383] on link "Save" at bounding box center [1197, 380] width 59 height 30
